Goal: Information Seeking & Learning: Learn about a topic

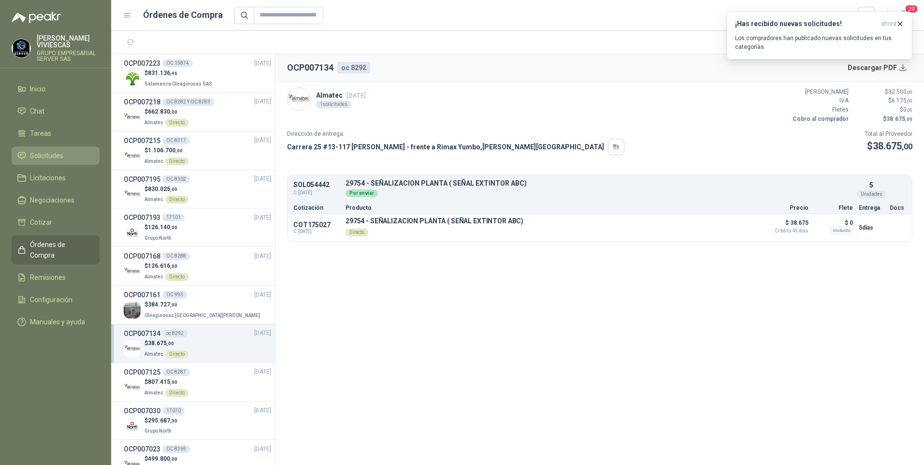
click at [38, 150] on link "Solicitudes" at bounding box center [56, 155] width 88 height 18
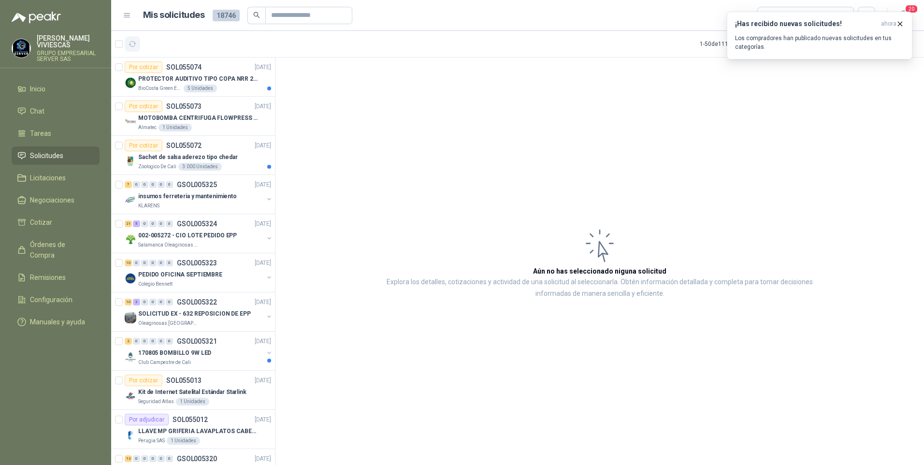
click at [131, 43] on icon "button" at bounding box center [132, 44] width 8 height 8
click at [133, 40] on icon "button" at bounding box center [132, 44] width 8 height 8
click at [221, 75] on p "PROTECTOR AUDITIVO TIPO COPA NRR 23dB" at bounding box center [198, 78] width 120 height 9
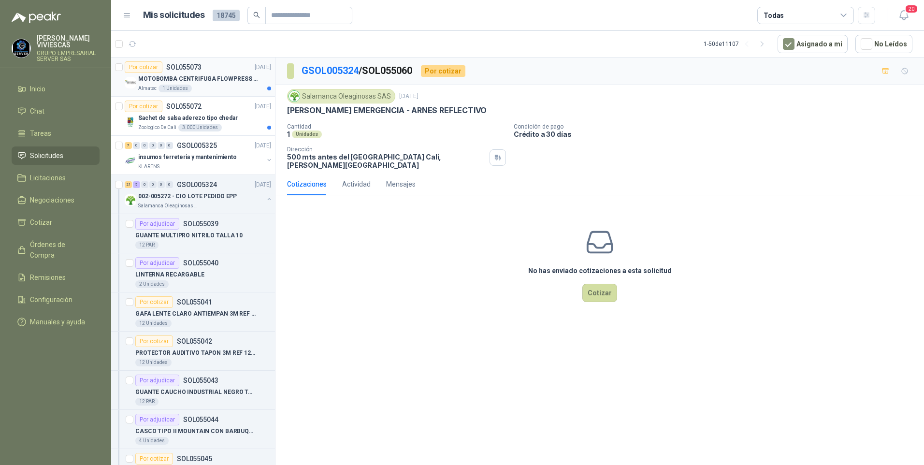
click at [214, 77] on p "MOTOBOMBA CENTRIFUGA FLOWPRESS 1.5HP-220" at bounding box center [198, 78] width 120 height 9
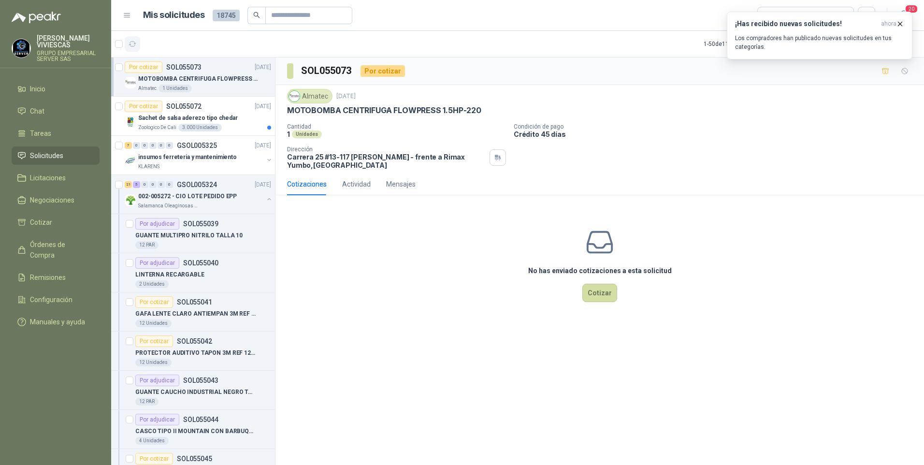
click at [133, 44] on icon "button" at bounding box center [132, 44] width 8 height 8
